Goal: Task Accomplishment & Management: Use online tool/utility

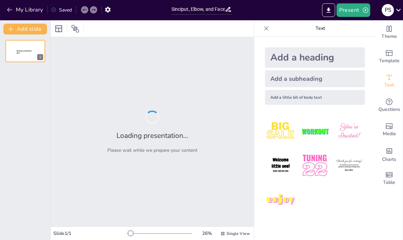
type input "Sinciput, Elbow, and Face Presentations: Simplifying Complex Birth Positions"
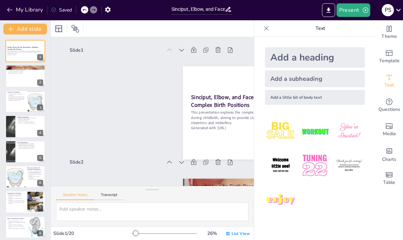
checkbox input "true"
click at [15, 75] on div at bounding box center [25, 76] width 40 height 22
type textarea "Understanding the significance of birth presentations is fundamental for health…"
checkbox input "true"
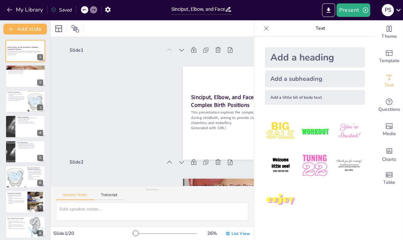
checkbox input "true"
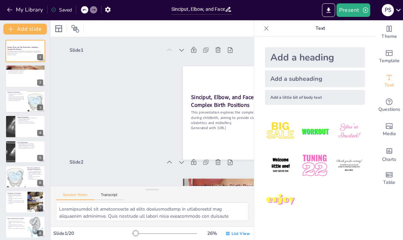
scroll to position [113, 0]
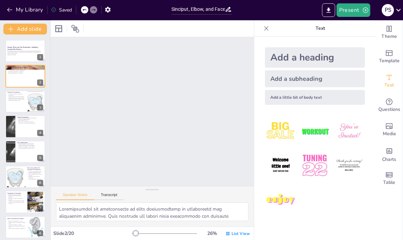
click at [16, 50] on strong "Sinciput, Elbow, and Face Presentations: Simplifying Complex Birth Positions" at bounding box center [22, 48] width 31 height 4
checkbox input "true"
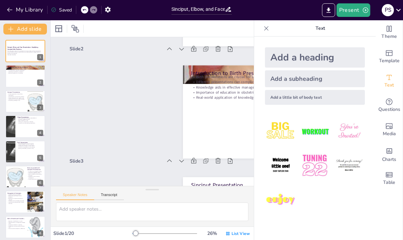
scroll to position [1, 0]
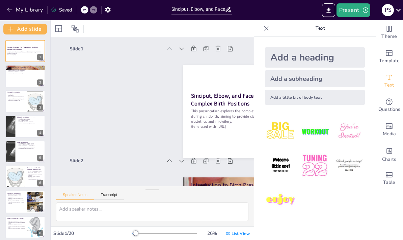
checkbox input "true"
click at [266, 27] on icon at bounding box center [266, 28] width 7 height 7
checkbox input "true"
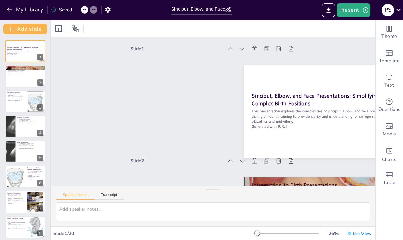
checkbox input "true"
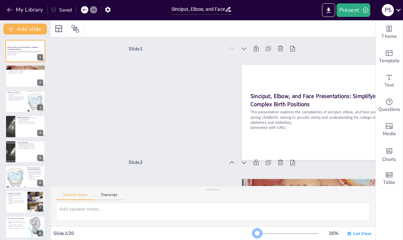
checkbox input "true"
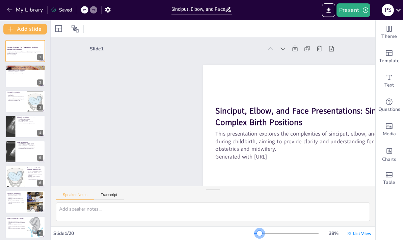
checkbox input "true"
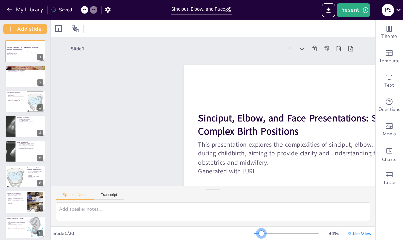
checkbox input "true"
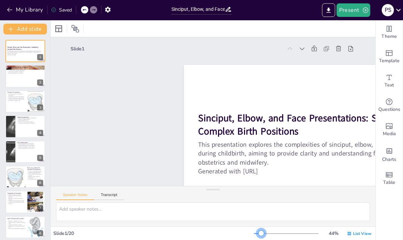
checkbox input "true"
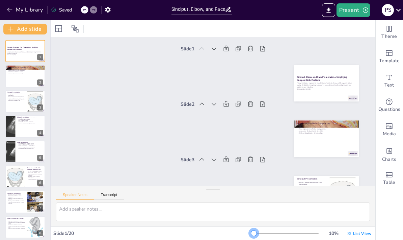
click at [262, 231] on div at bounding box center [286, 233] width 65 height 5
checkbox input "true"
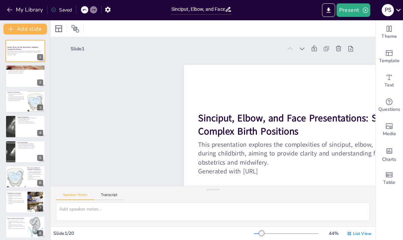
checkbox input "true"
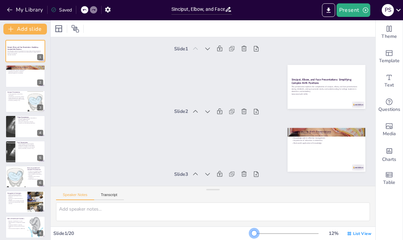
checkbox input "true"
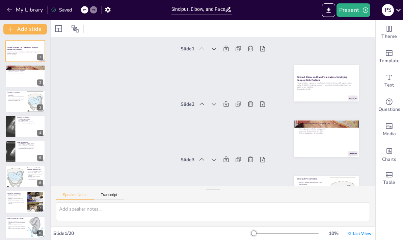
click at [18, 97] on p "Complications may arise during delivery." at bounding box center [16, 96] width 18 height 1
type textarea "The brow presentation in sinciput can complicate the delivery process. Recogniz…"
checkbox input "true"
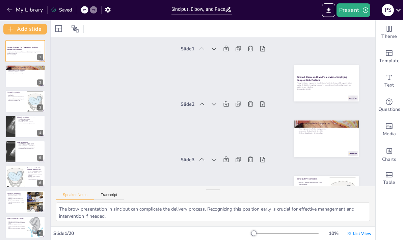
scroll to position [84, 0]
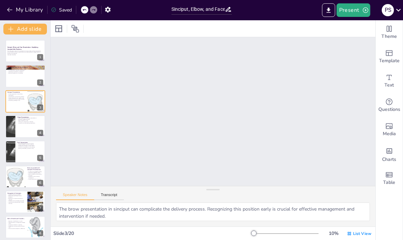
click at [16, 125] on div at bounding box center [25, 126] width 40 height 22
type textarea "Recognizing the extended arm in elbow presentation is crucial for healthcare pr…"
checkbox input "true"
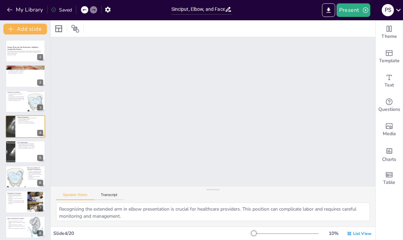
scroll to position [139, 0]
click at [14, 149] on div at bounding box center [10, 151] width 46 height 22
type textarea "Face presentation is less common than other presentations, making it crucial fo…"
checkbox input "true"
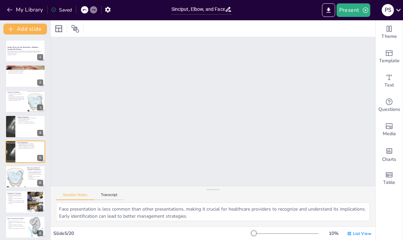
scroll to position [194, 0]
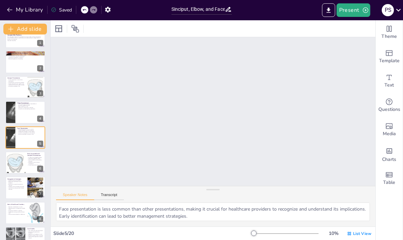
click at [15, 161] on div at bounding box center [15, 162] width 58 height 22
type textarea "Complex presentations, such as sinciput and elbow, can lead to [MEDICAL_DATA], …"
checkbox input "true"
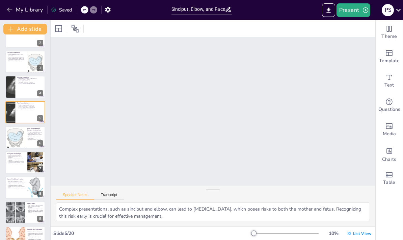
scroll to position [250, 0]
click at [16, 159] on p "Readiness for surgical intervention is necessary." at bounding box center [16, 159] width 18 height 2
type textarea "Careful monitoring during labor is essential for identifying complications asso…"
checkbox input "true"
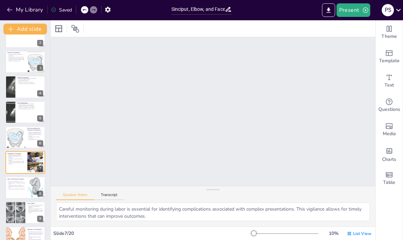
scroll to position [305, 0]
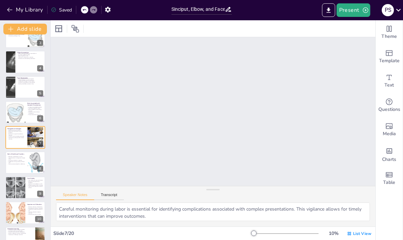
click at [16, 166] on div at bounding box center [25, 162] width 40 height 22
type textarea "Expertise in identifying complex presentations is crucial for healthcare provid…"
checkbox input "true"
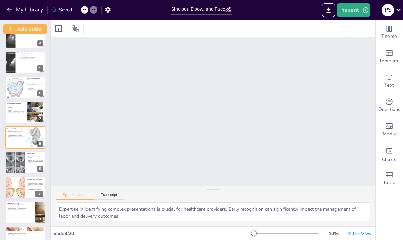
checkbox input "true"
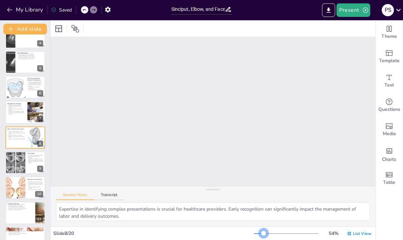
checkbox input "true"
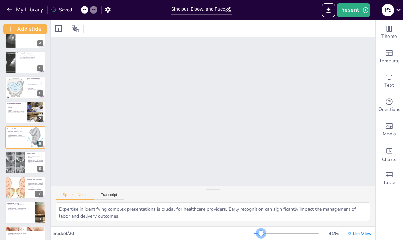
checkbox input "true"
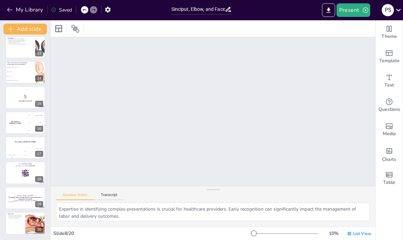
scroll to position [305, 0]
click at [25, 95] on p "5" at bounding box center [25, 96] width 36 height 7
checkbox input "true"
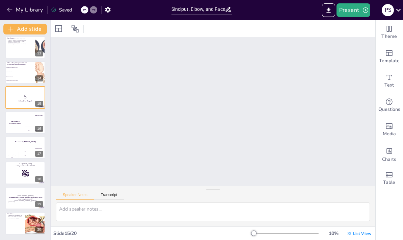
type textarea "Interactive activities are effective in reinforcing knowledge about complex pre…"
checkbox input "true"
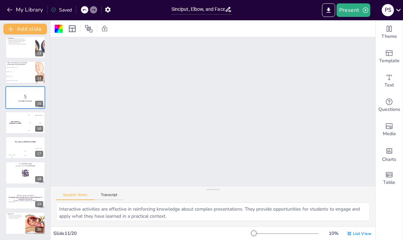
scroll to position [587, 0]
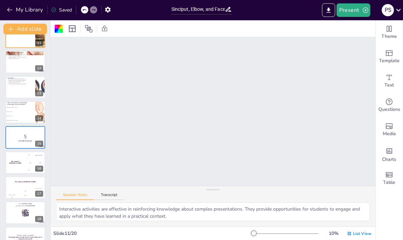
click at [39, 130] on icon at bounding box center [39, 132] width 5 height 5
checkbox input "true"
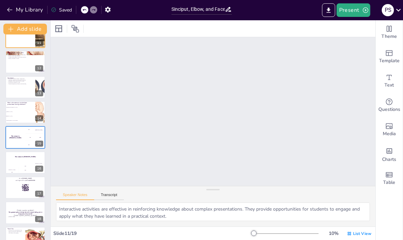
click at [40, 132] on icon at bounding box center [39, 132] width 3 height 4
checkbox input "true"
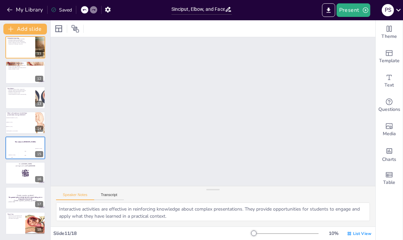
scroll to position [255, 0]
click at [42, 141] on button at bounding box center [39, 142] width 8 height 8
checkbox input "true"
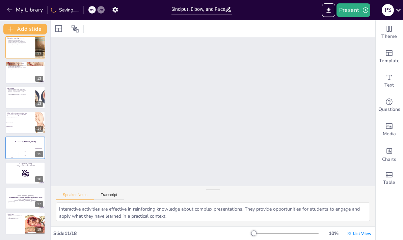
checkbox input "true"
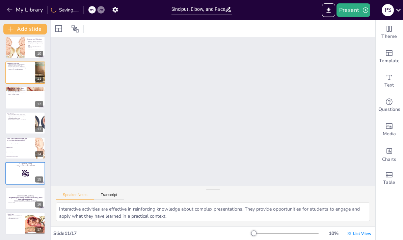
scroll to position [230, 0]
click at [38, 168] on icon at bounding box center [39, 167] width 5 height 5
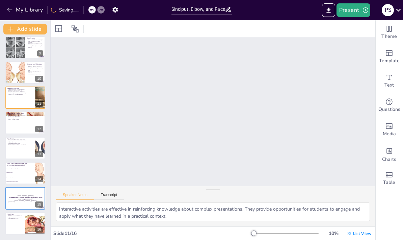
checkbox input "true"
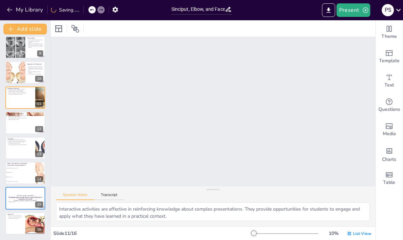
click at [40, 192] on icon at bounding box center [39, 193] width 3 height 4
checkbox input "true"
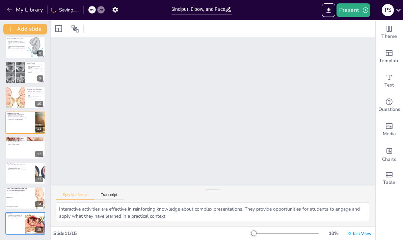
scroll to position [180, 0]
click at [329, 11] on icon "Export to PowerPoint" at bounding box center [328, 9] width 4 height 5
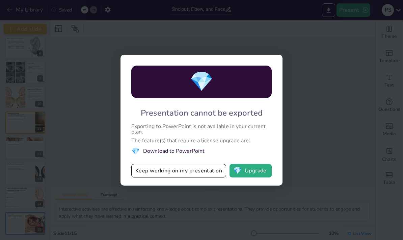
click at [193, 152] on li "💎 Download to PowerPoint" at bounding box center [201, 151] width 140 height 9
click at [191, 151] on li "💎 Download to PowerPoint" at bounding box center [201, 151] width 140 height 9
click at [221, 201] on div "💎 Presentation cannot be exported Exporting to PowerPoint is not available in y…" at bounding box center [201, 120] width 403 height 240
click at [69, 54] on div "💎 Presentation cannot be exported Exporting to PowerPoint is not available in y…" at bounding box center [201, 120] width 403 height 240
click at [210, 172] on button "Keep working on my presentation" at bounding box center [178, 171] width 95 height 14
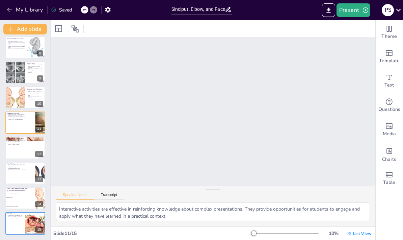
click at [18, 71] on div at bounding box center [15, 72] width 20 height 25
type textarea "Case studies provide valuable insights into the management of complex presentat…"
checkbox input "true"
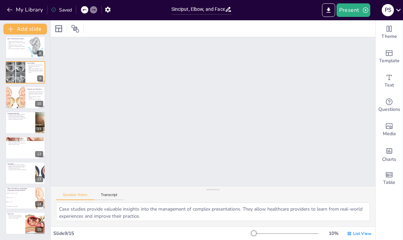
type textarea "Face presentation is less common than other presentations, making it crucial fo…"
checkbox input "true"
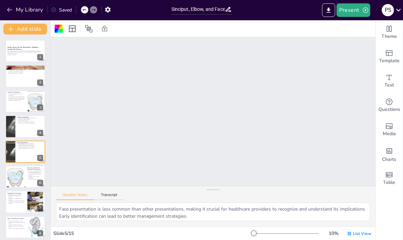
scroll to position [0, 0]
click at [22, 51] on p "This presentation explores the complexities of sinciput, elbow, and face presen…" at bounding box center [25, 52] width 36 height 4
checkbox input "true"
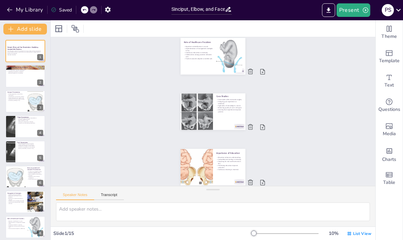
click at [22, 51] on p "This presentation explores the complexities of sinciput, elbow, and face presen…" at bounding box center [25, 52] width 36 height 4
checkbox input "true"
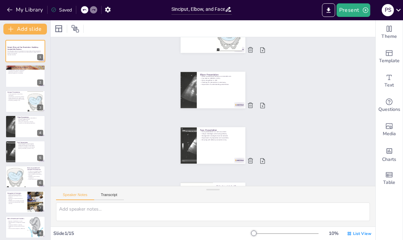
checkbox input "true"
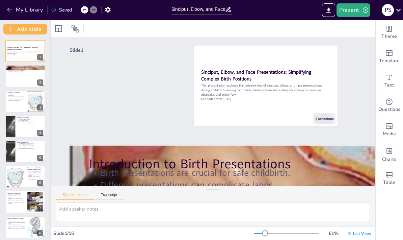
checkbox input "true"
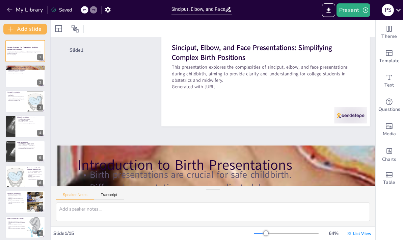
checkbox input "true"
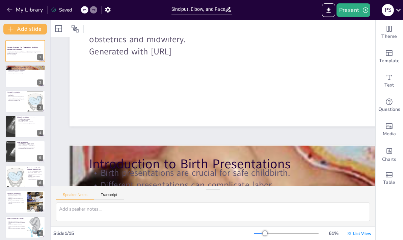
click at [21, 77] on div at bounding box center [25, 76] width 40 height 22
type textarea "Understanding the significance of birth presentations is fundamental for health…"
checkbox input "true"
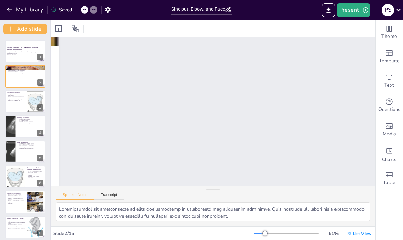
click at [18, 98] on p "Proper management can resolve issues." at bounding box center [16, 97] width 18 height 1
type textarea "The brow presentation in sinciput can complicate the delivery process. Recogniz…"
checkbox input "true"
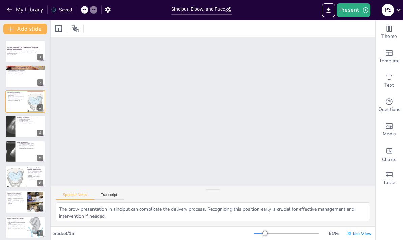
checkbox input "true"
click at [56, 29] on icon at bounding box center [58, 28] width 7 height 7
checkbox input "true"
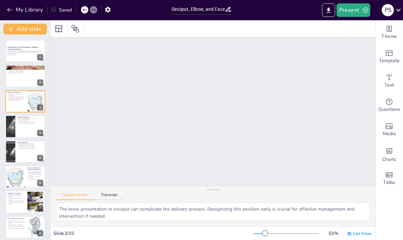
click at [59, 33] on div at bounding box center [58, 28] width 11 height 11
checkbox input "true"
click at [57, 30] on icon at bounding box center [59, 29] width 8 height 8
checkbox input "true"
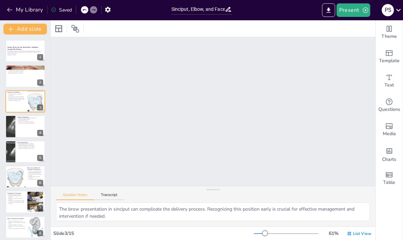
checkbox input "true"
